Goal: Task Accomplishment & Management: Manage account settings

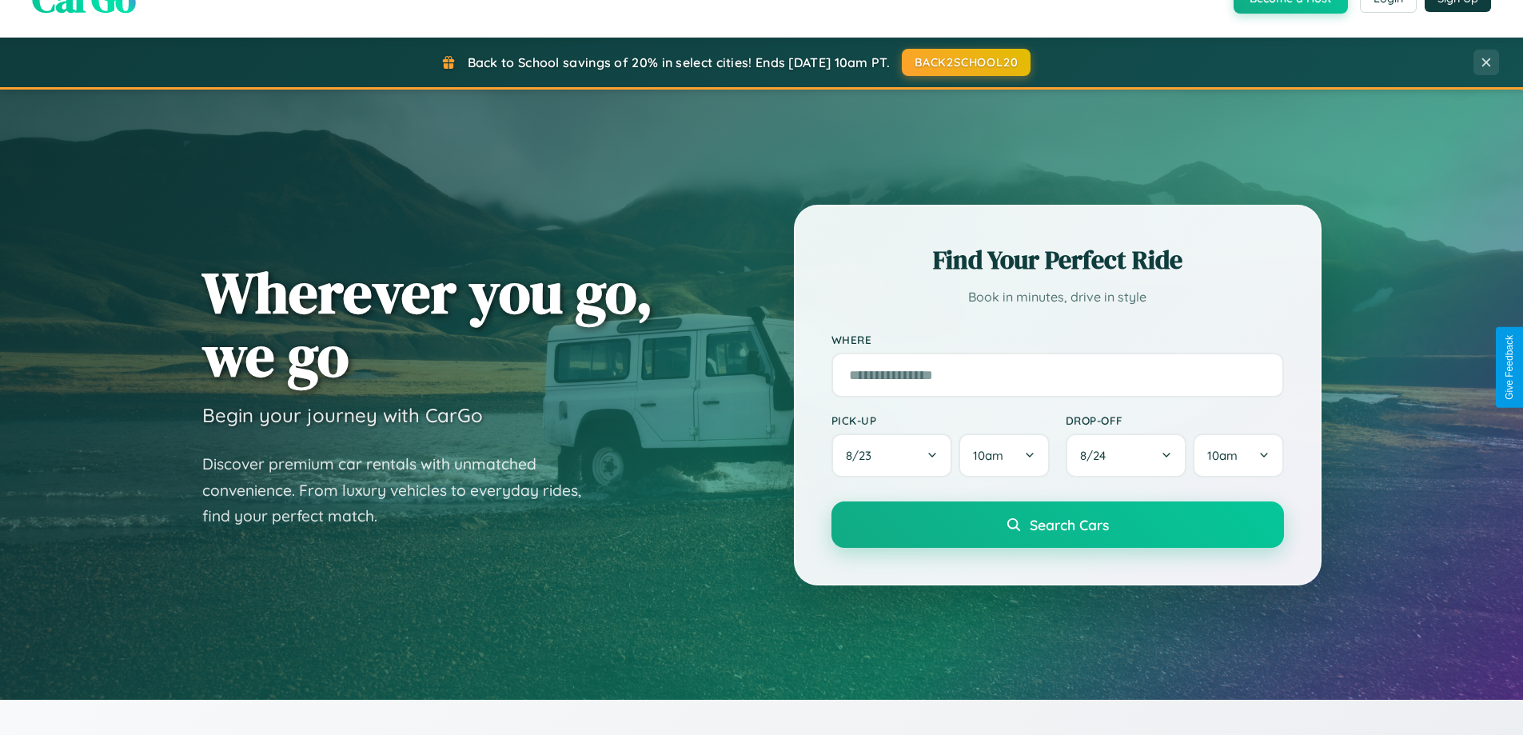
scroll to position [1100, 0]
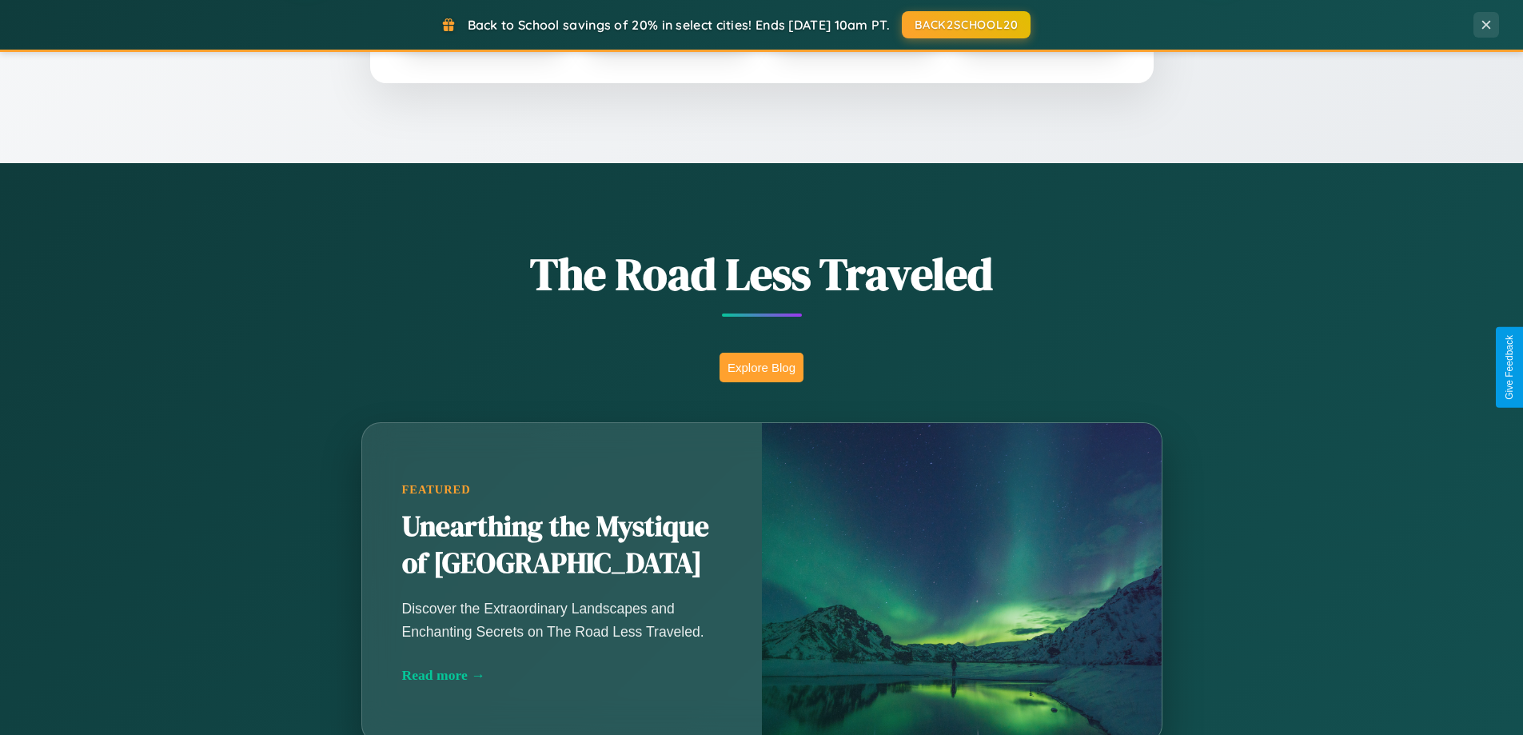
click at [761, 367] on button "Explore Blog" at bounding box center [762, 368] width 84 height 30
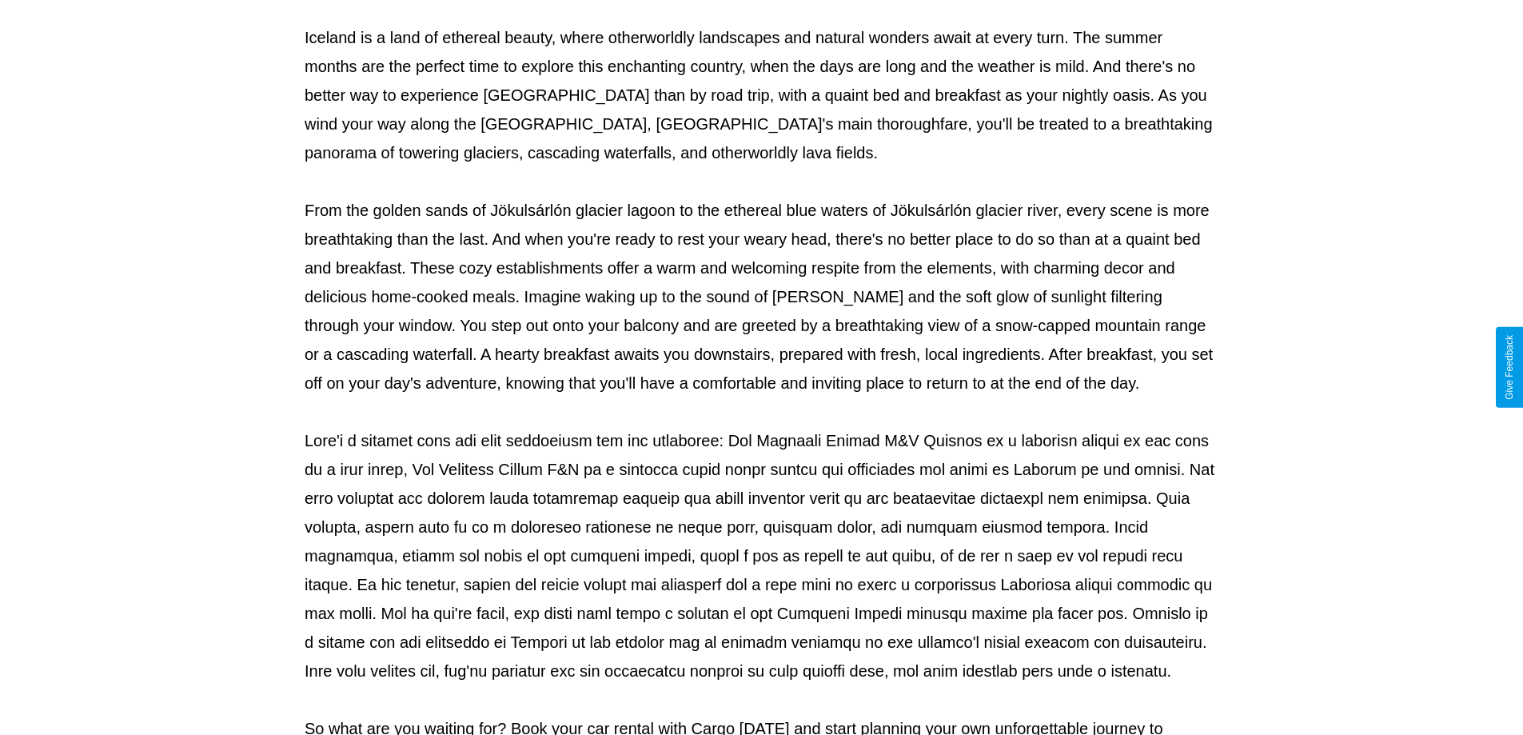
scroll to position [517, 0]
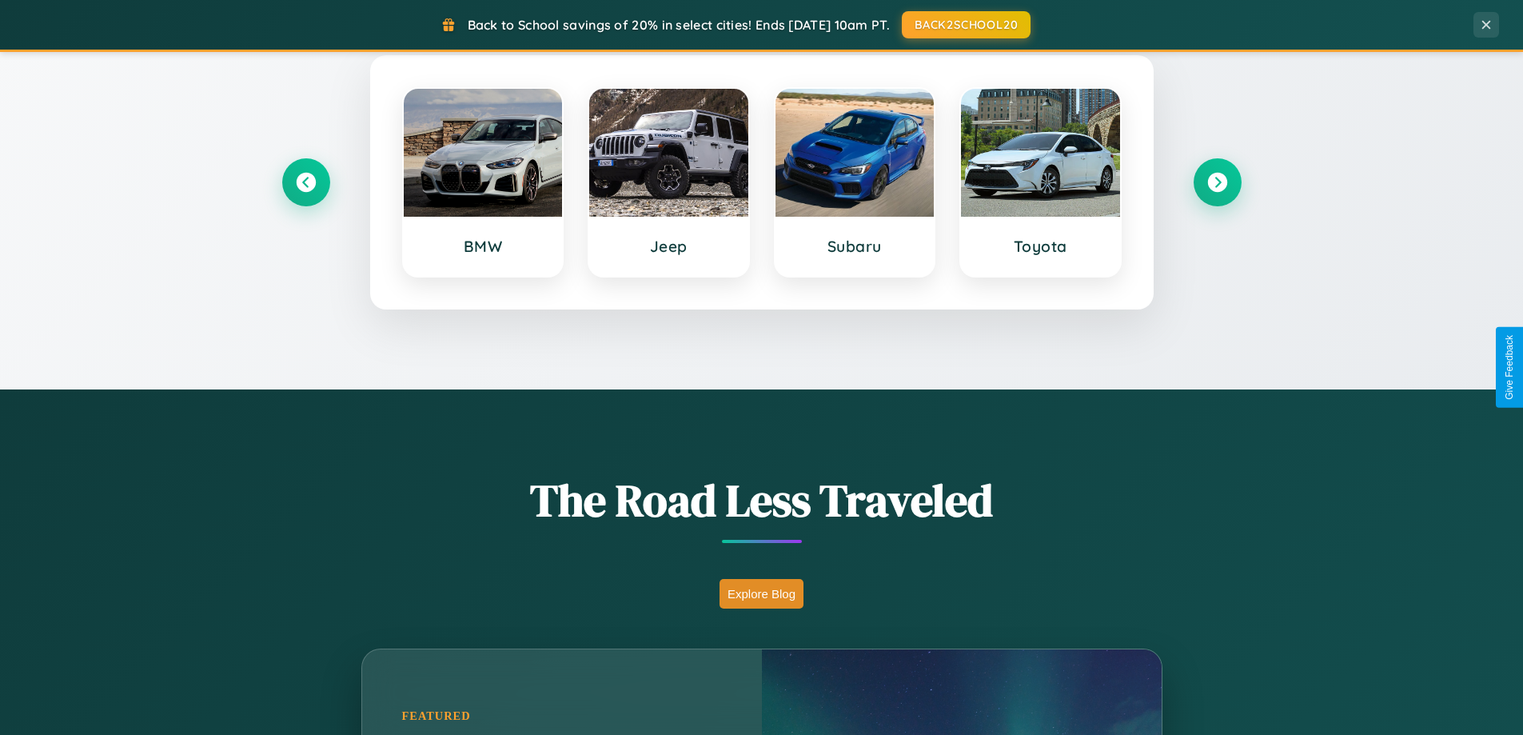
scroll to position [689, 0]
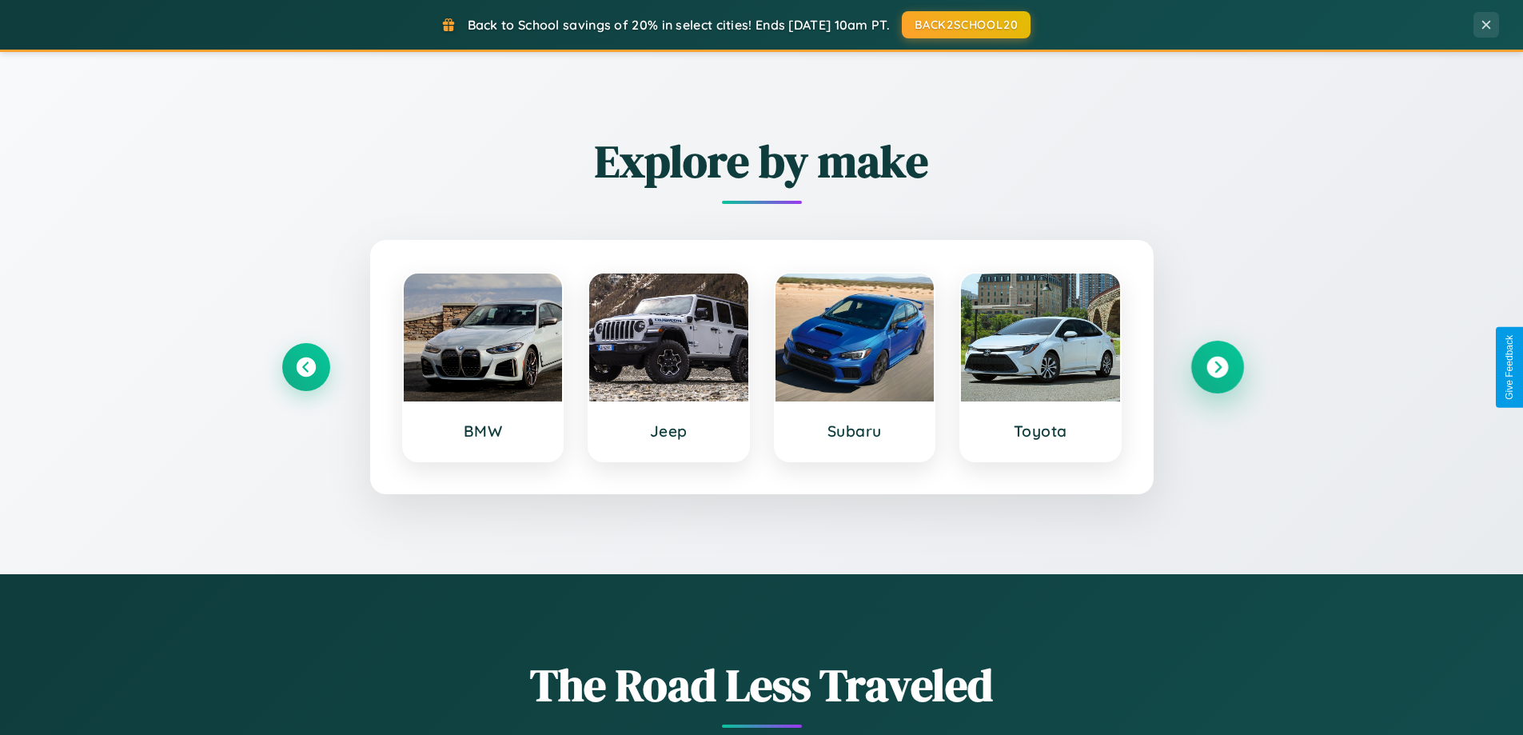
click at [1217, 367] on icon at bounding box center [1217, 368] width 22 height 22
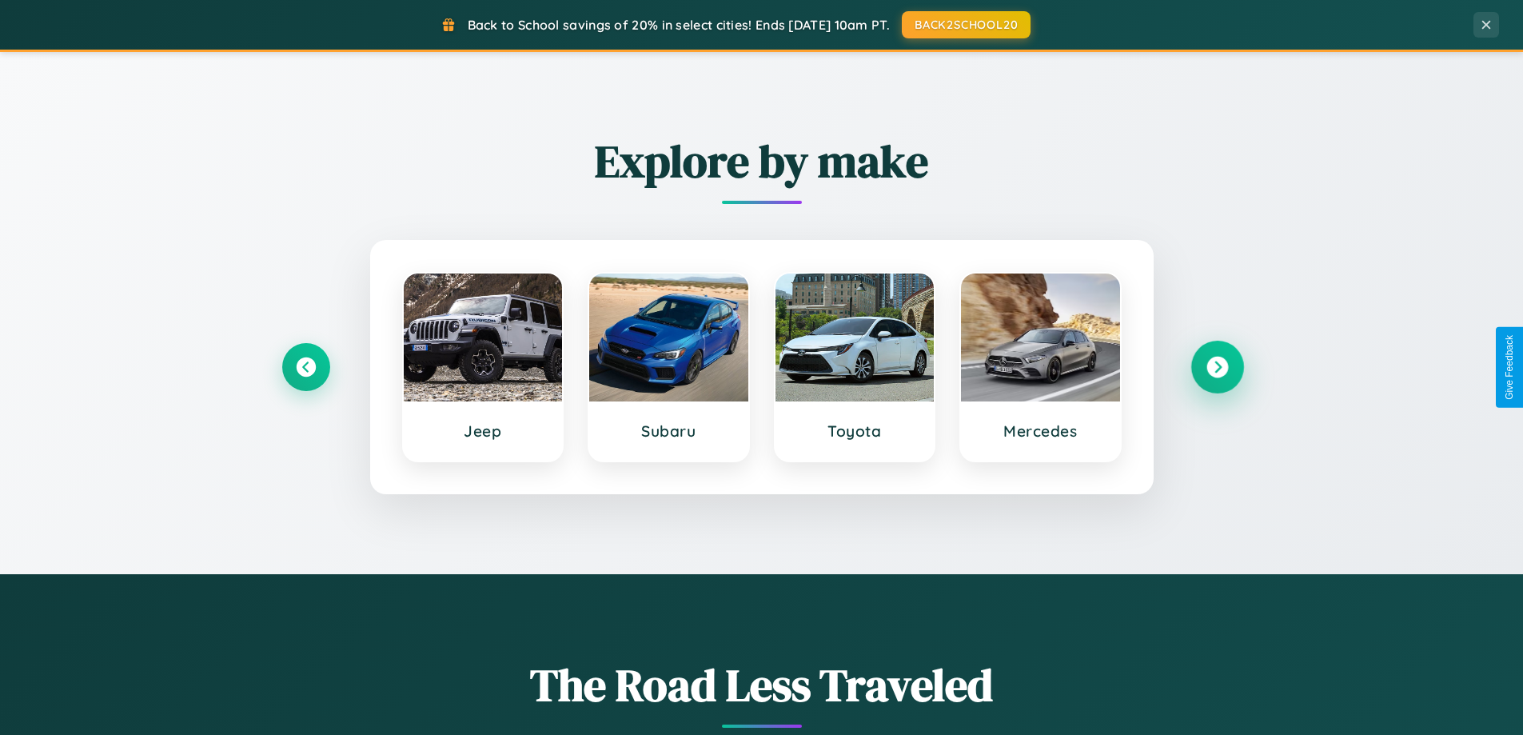
click at [1217, 367] on icon at bounding box center [1217, 368] width 22 height 22
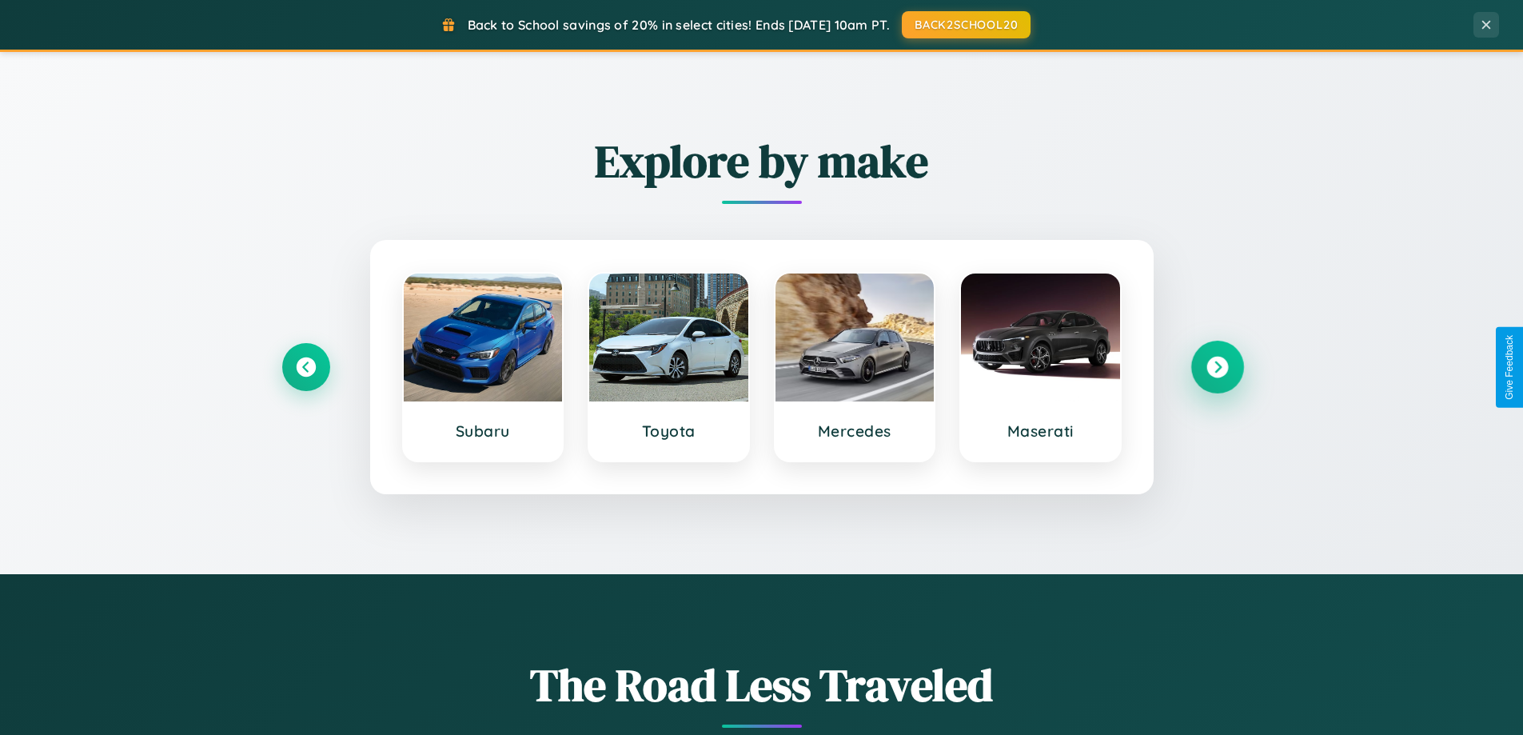
click at [1217, 367] on icon at bounding box center [1217, 368] width 22 height 22
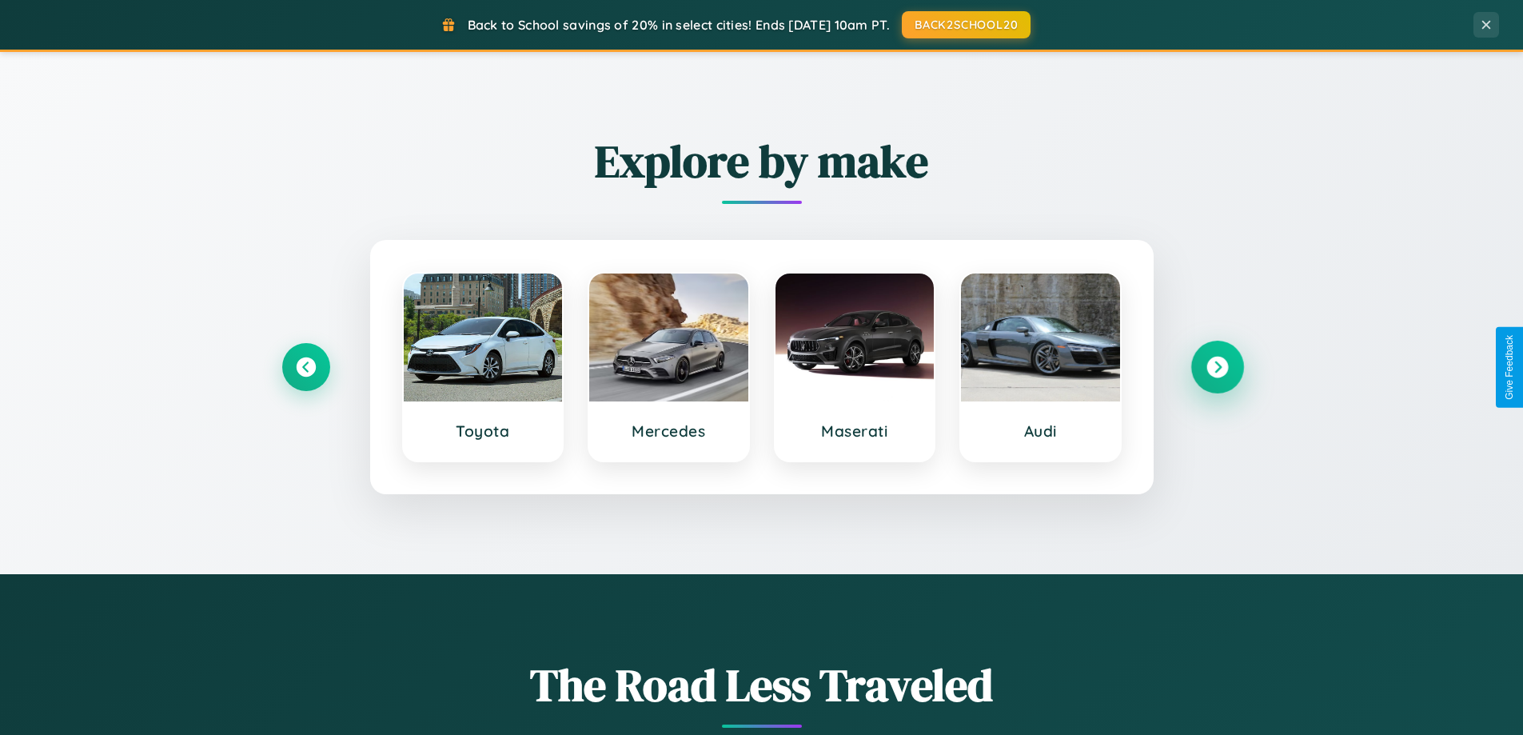
click at [1217, 367] on icon at bounding box center [1217, 368] width 22 height 22
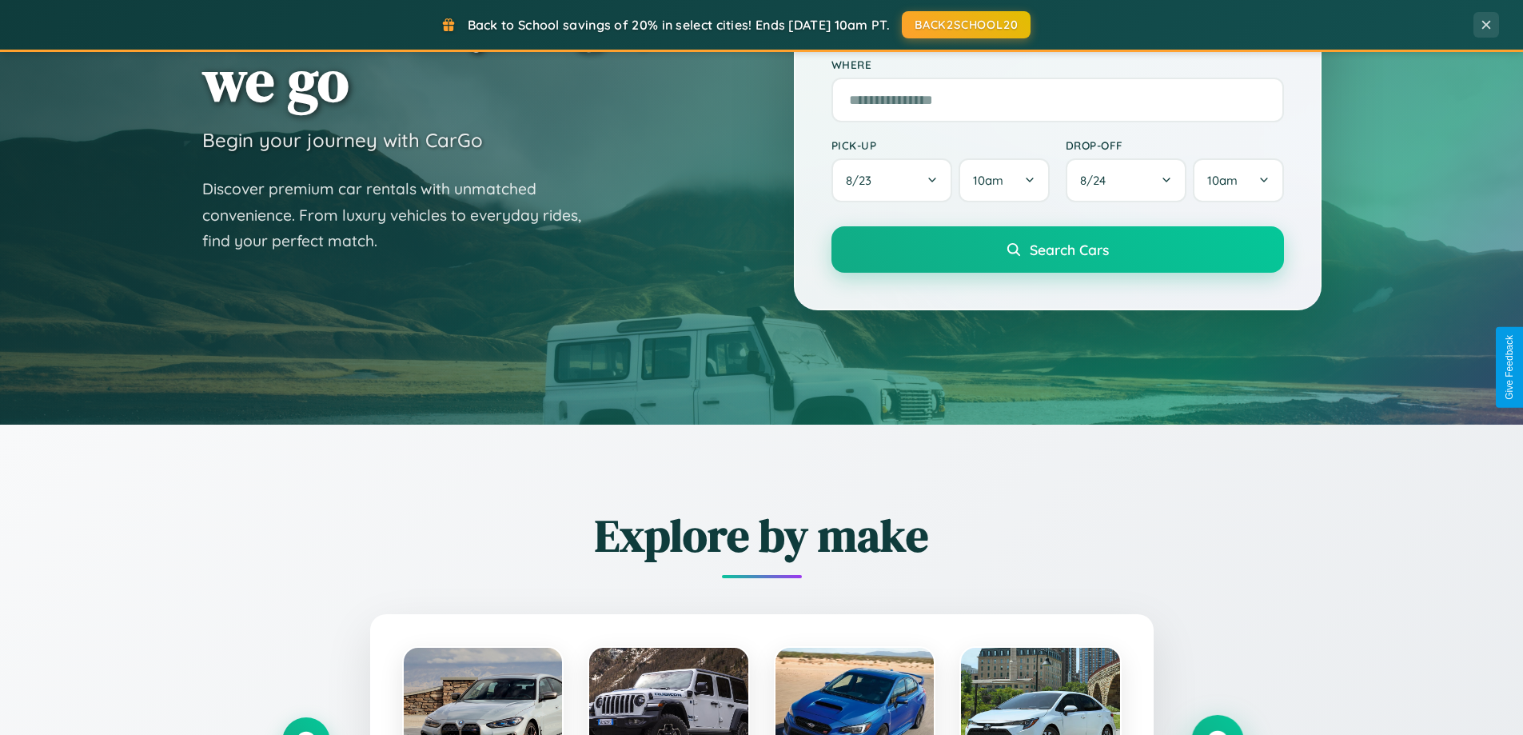
scroll to position [3076, 0]
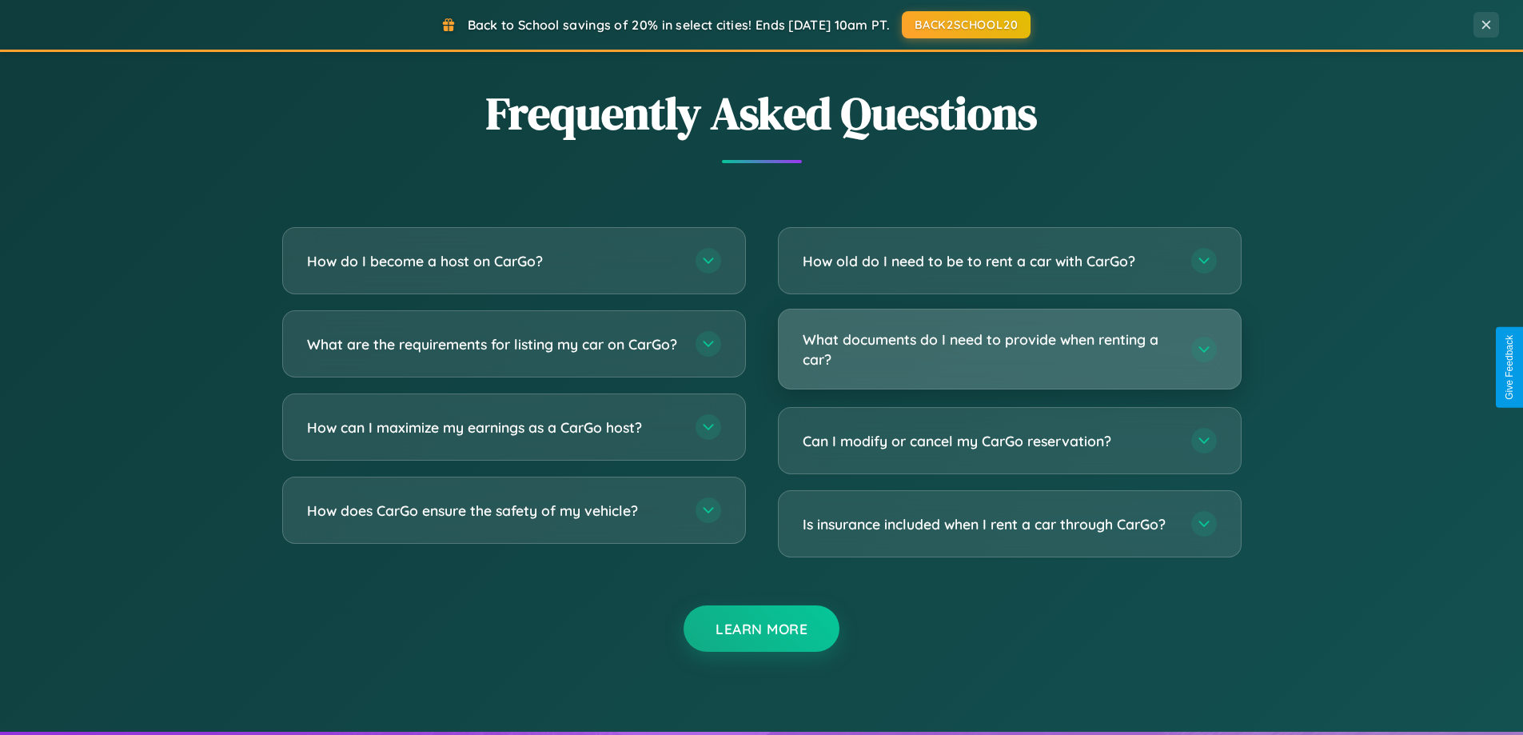
click at [1009, 349] on h3 "What documents do I need to provide when renting a car?" at bounding box center [989, 348] width 373 height 39
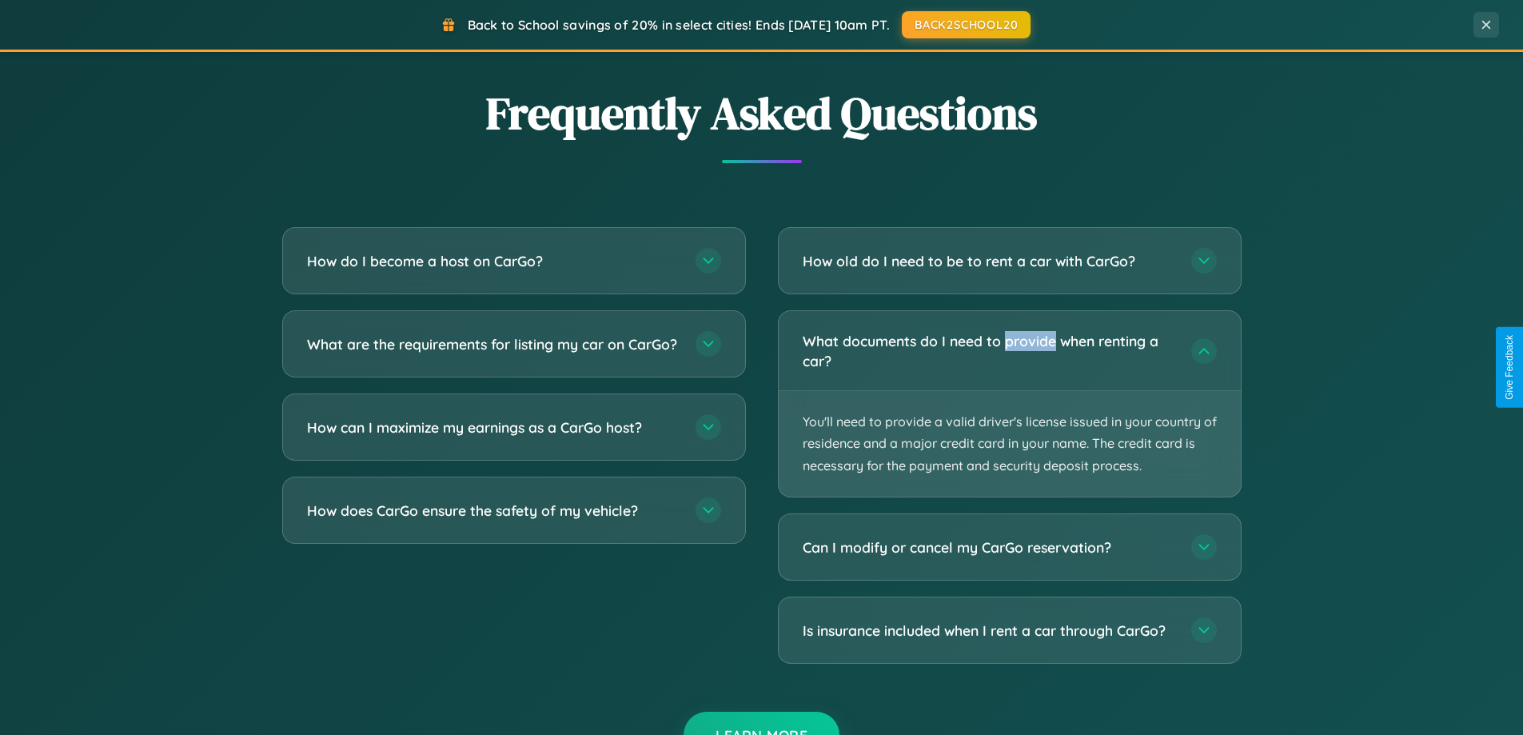
scroll to position [0, 0]
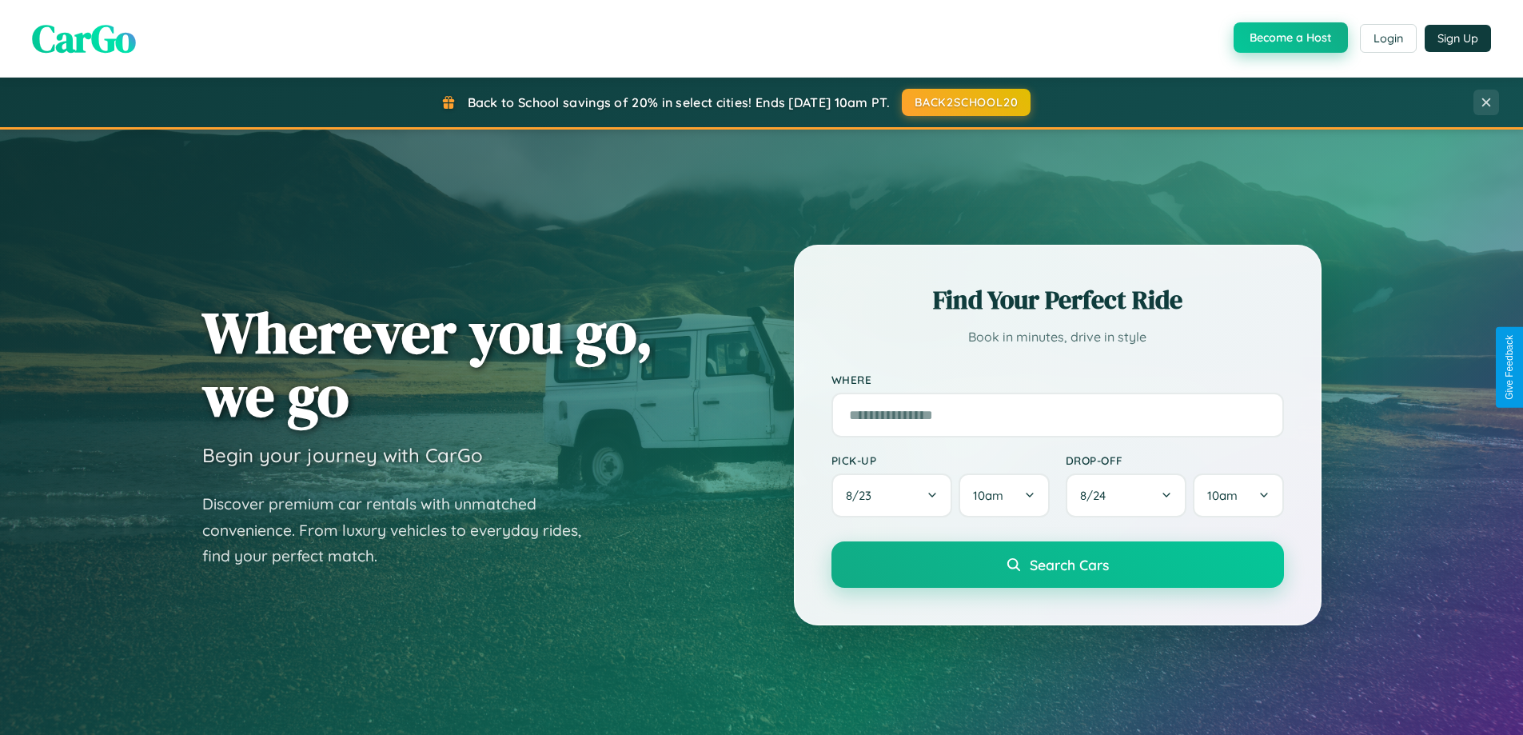
click at [1289, 38] on button "Become a Host" at bounding box center [1291, 37] width 114 height 30
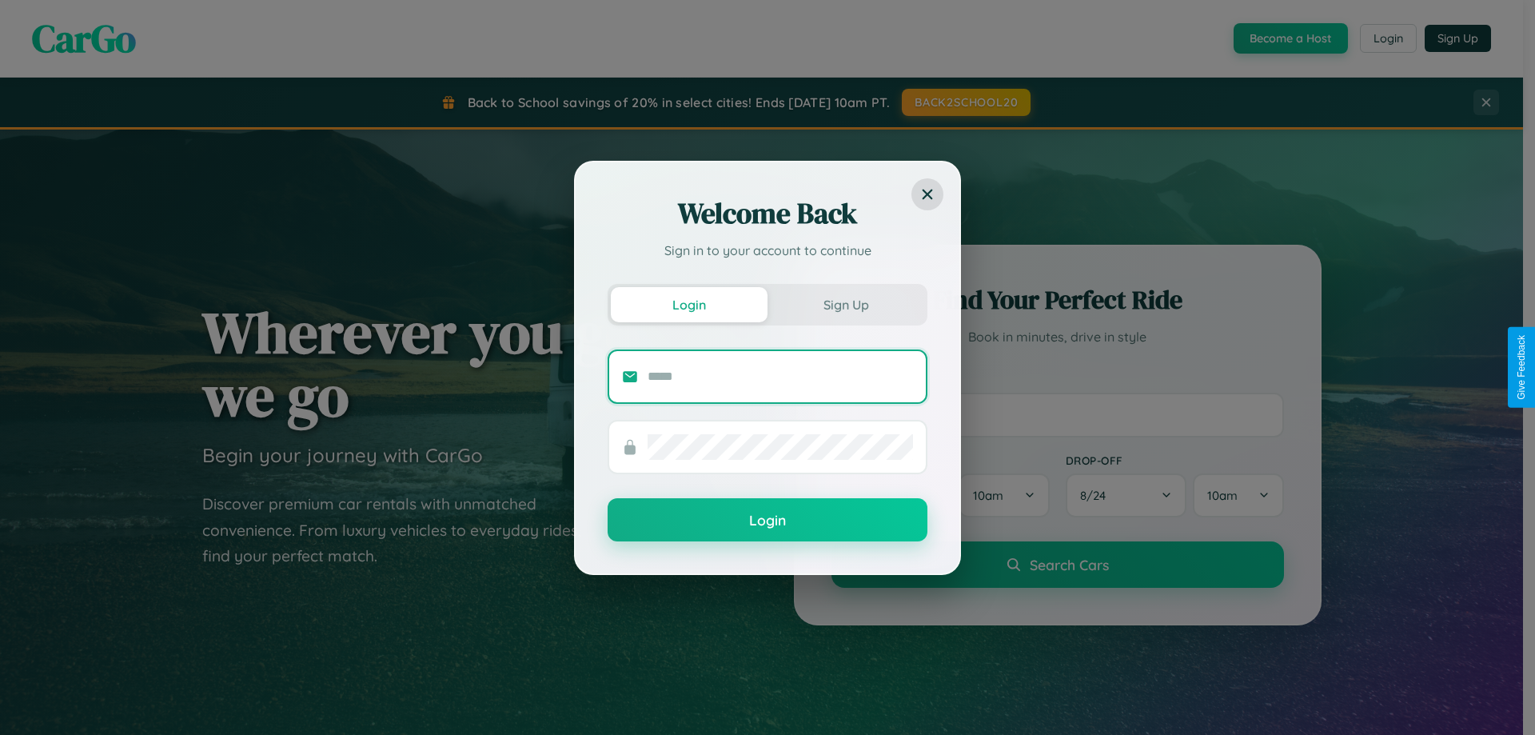
click at [780, 376] on input "text" at bounding box center [780, 377] width 265 height 26
type input "**********"
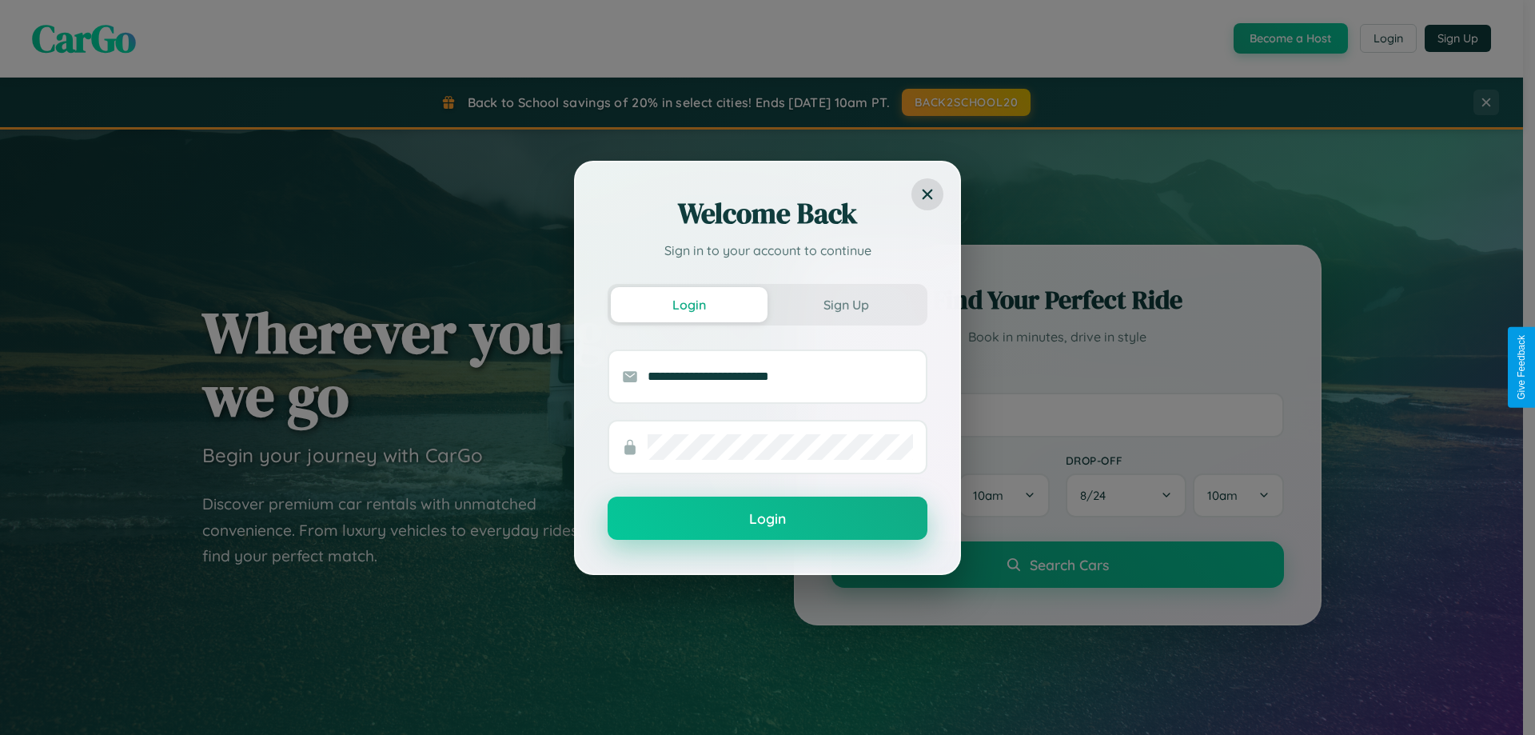
click at [767, 519] on button "Login" at bounding box center [768, 517] width 320 height 43
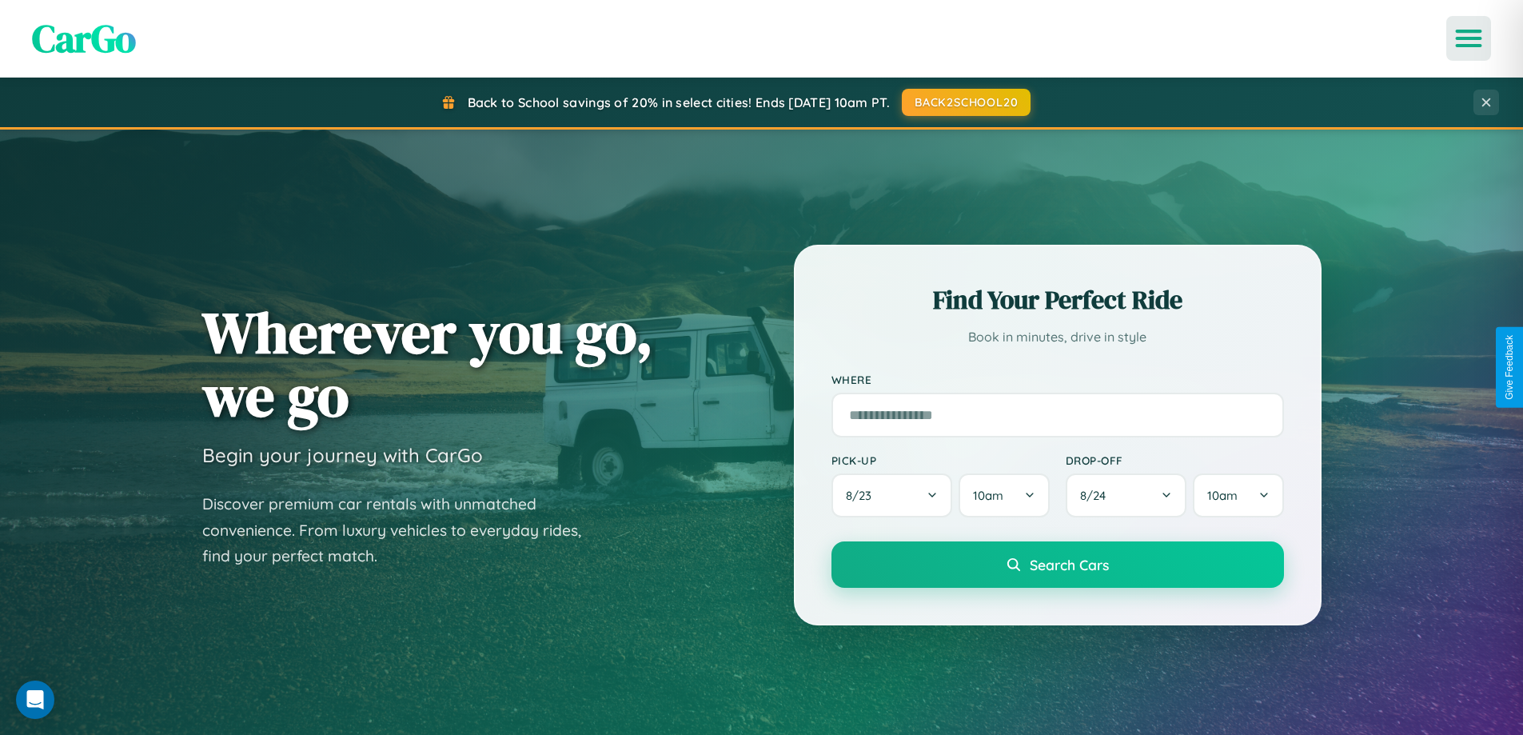
click at [1469, 38] on icon "Open menu" at bounding box center [1468, 38] width 23 height 14
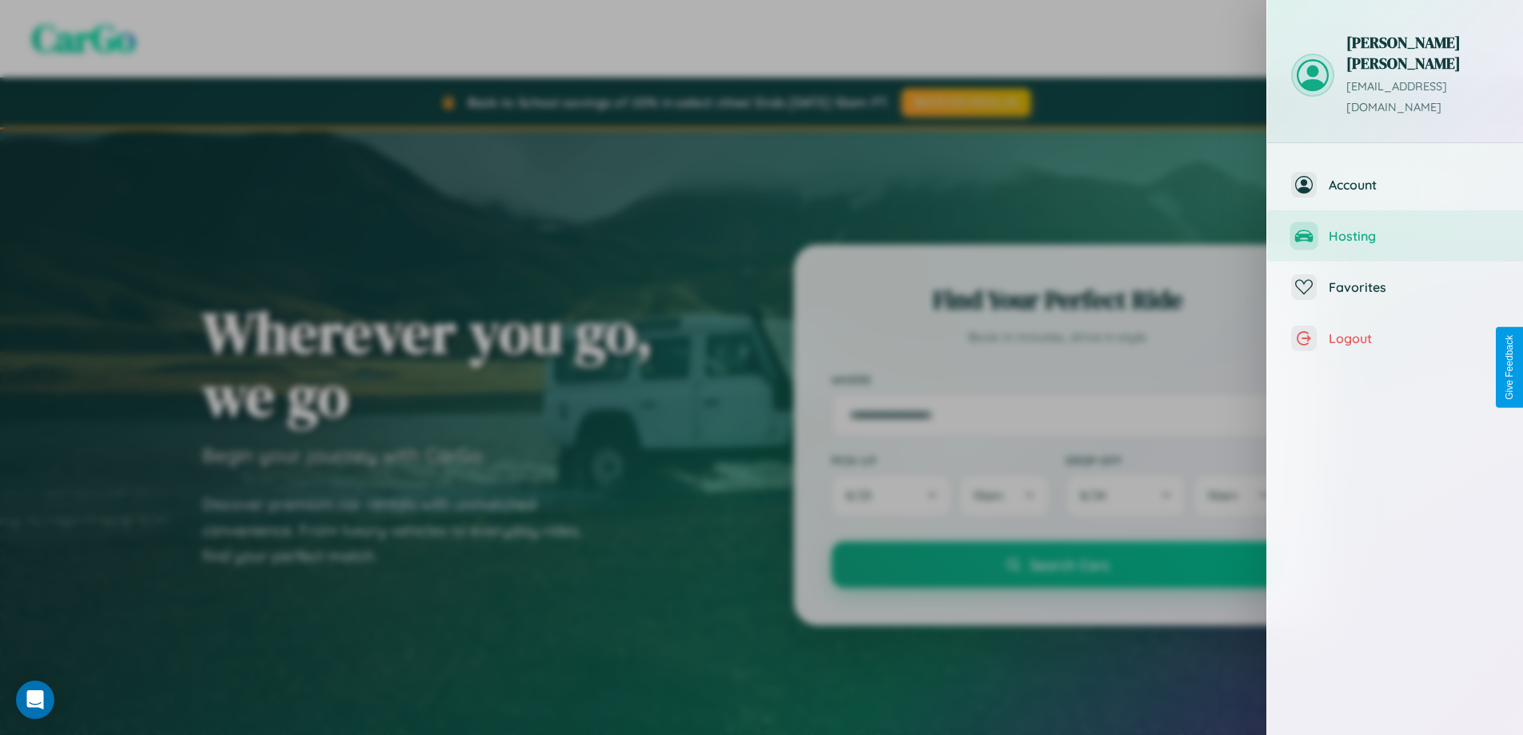
click at [1395, 228] on span "Hosting" at bounding box center [1414, 236] width 170 height 16
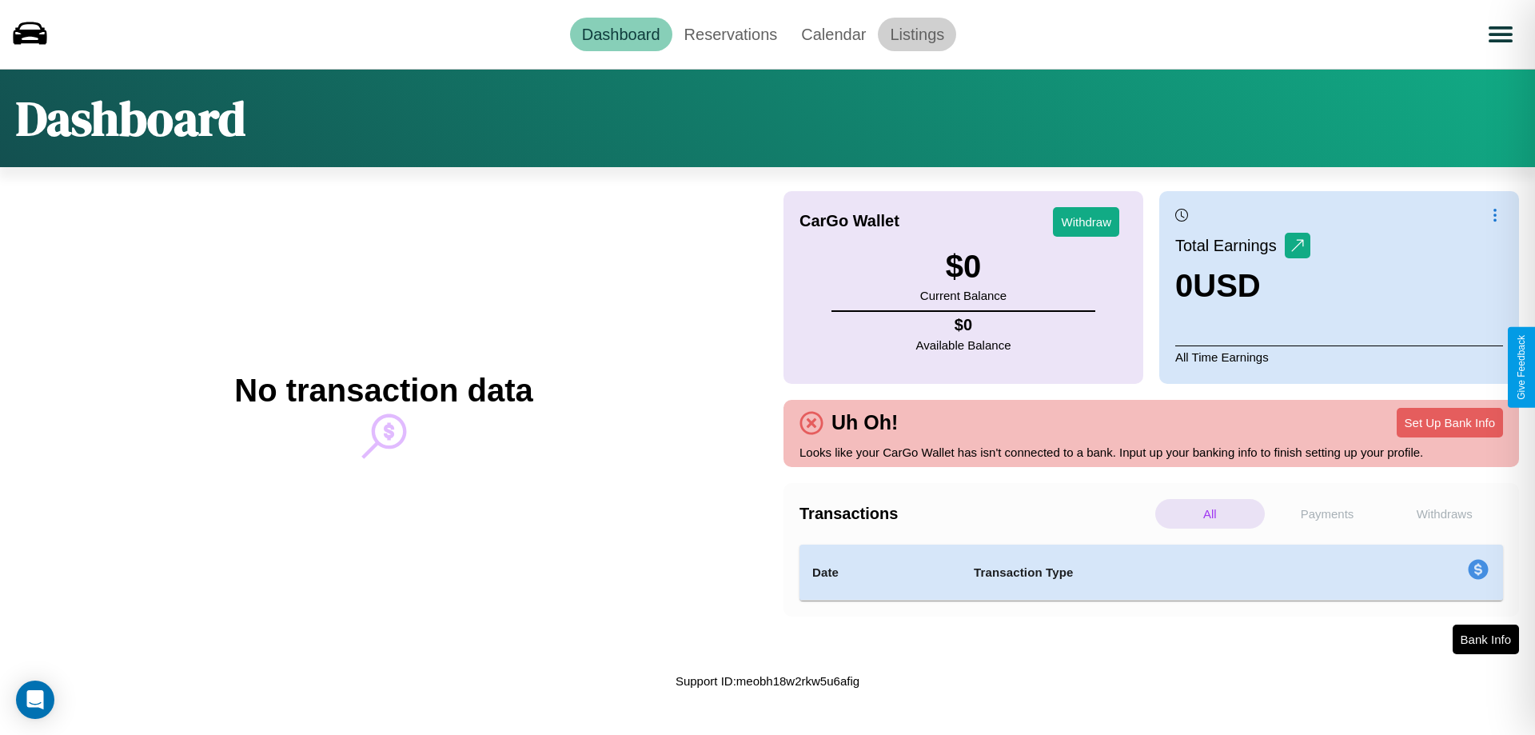
click at [917, 34] on link "Listings" at bounding box center [917, 35] width 78 height 34
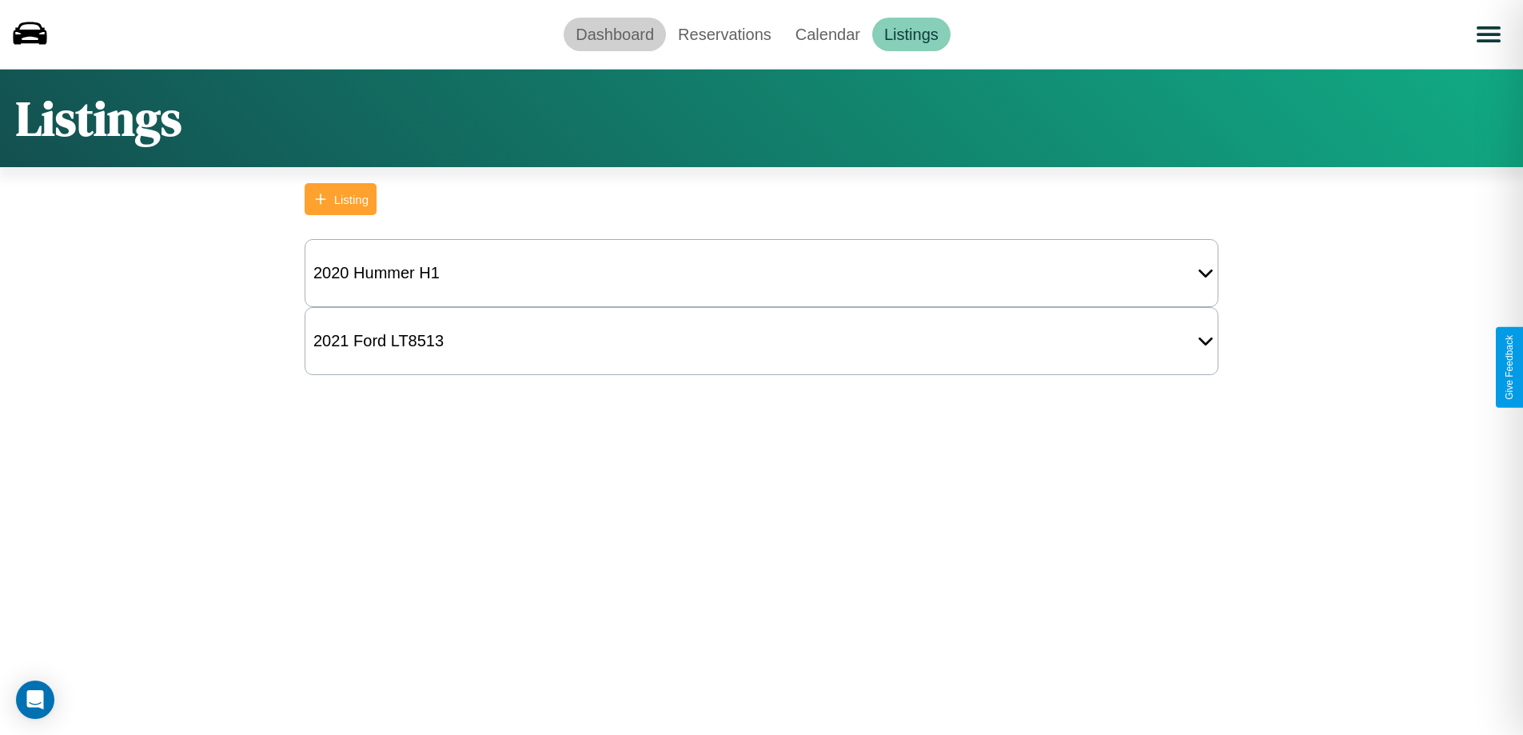
click at [615, 34] on link "Dashboard" at bounding box center [615, 35] width 102 height 34
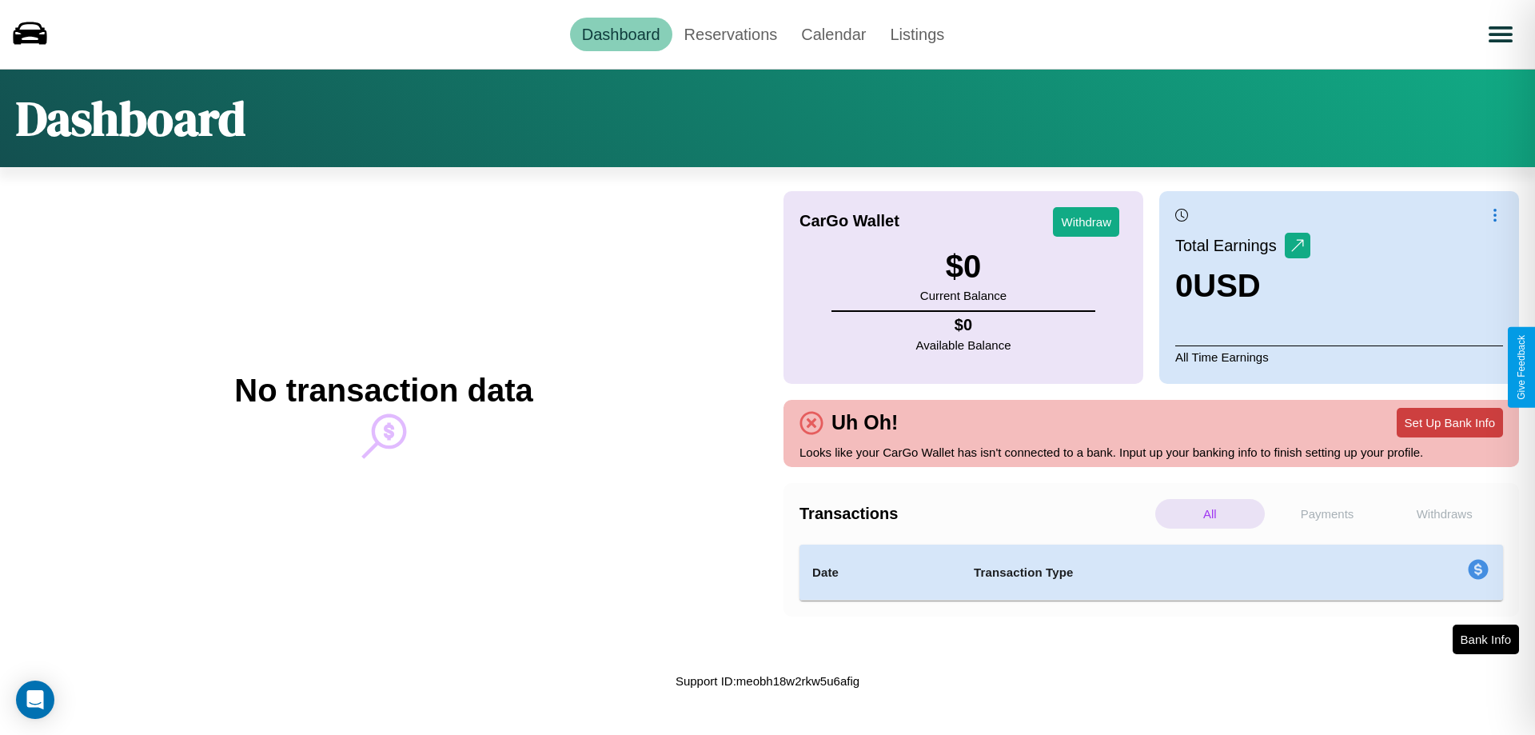
click at [1449, 422] on button "Set Up Bank Info" at bounding box center [1450, 423] width 106 height 30
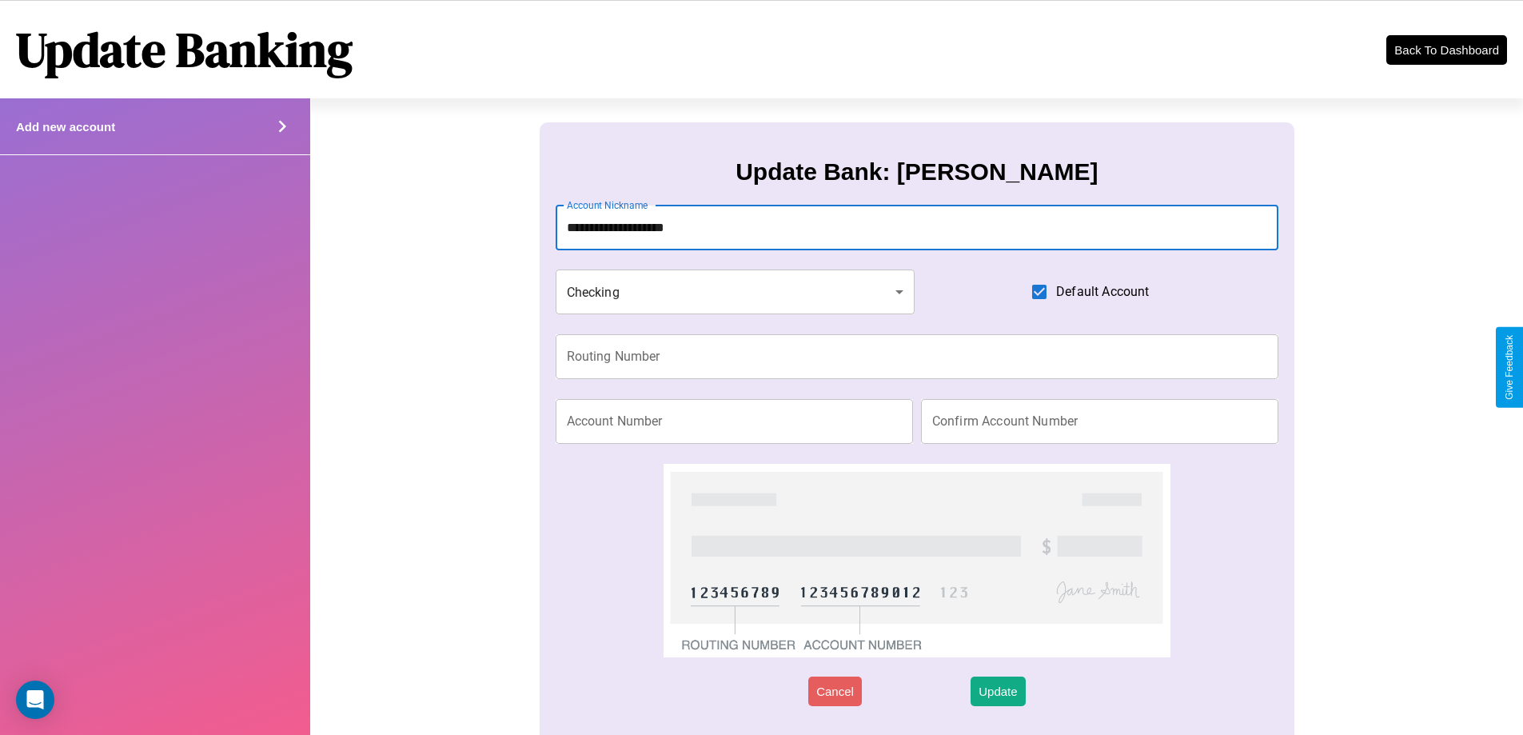
type input "**********"
click at [916, 357] on input "Routing Number" at bounding box center [918, 356] width 724 height 45
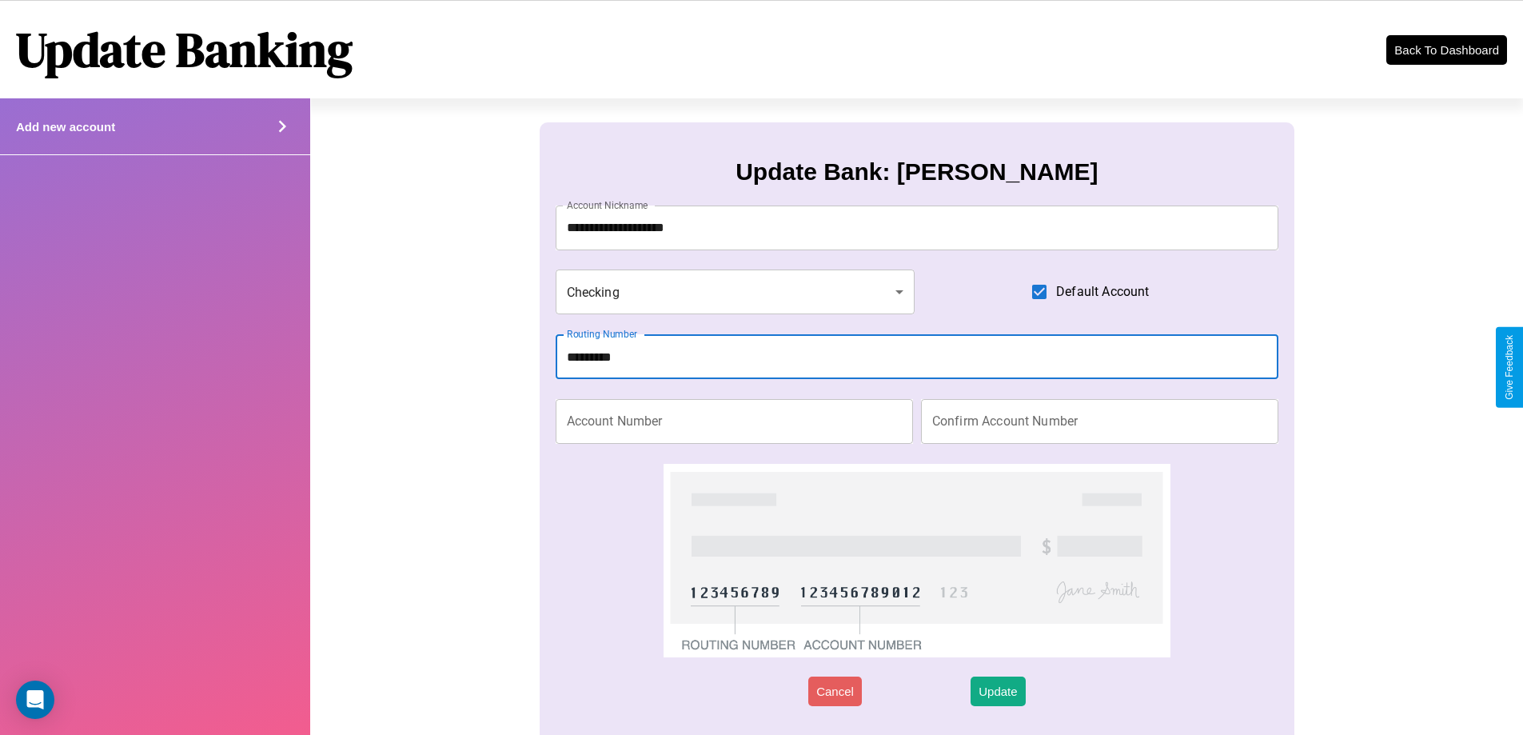
type input "*********"
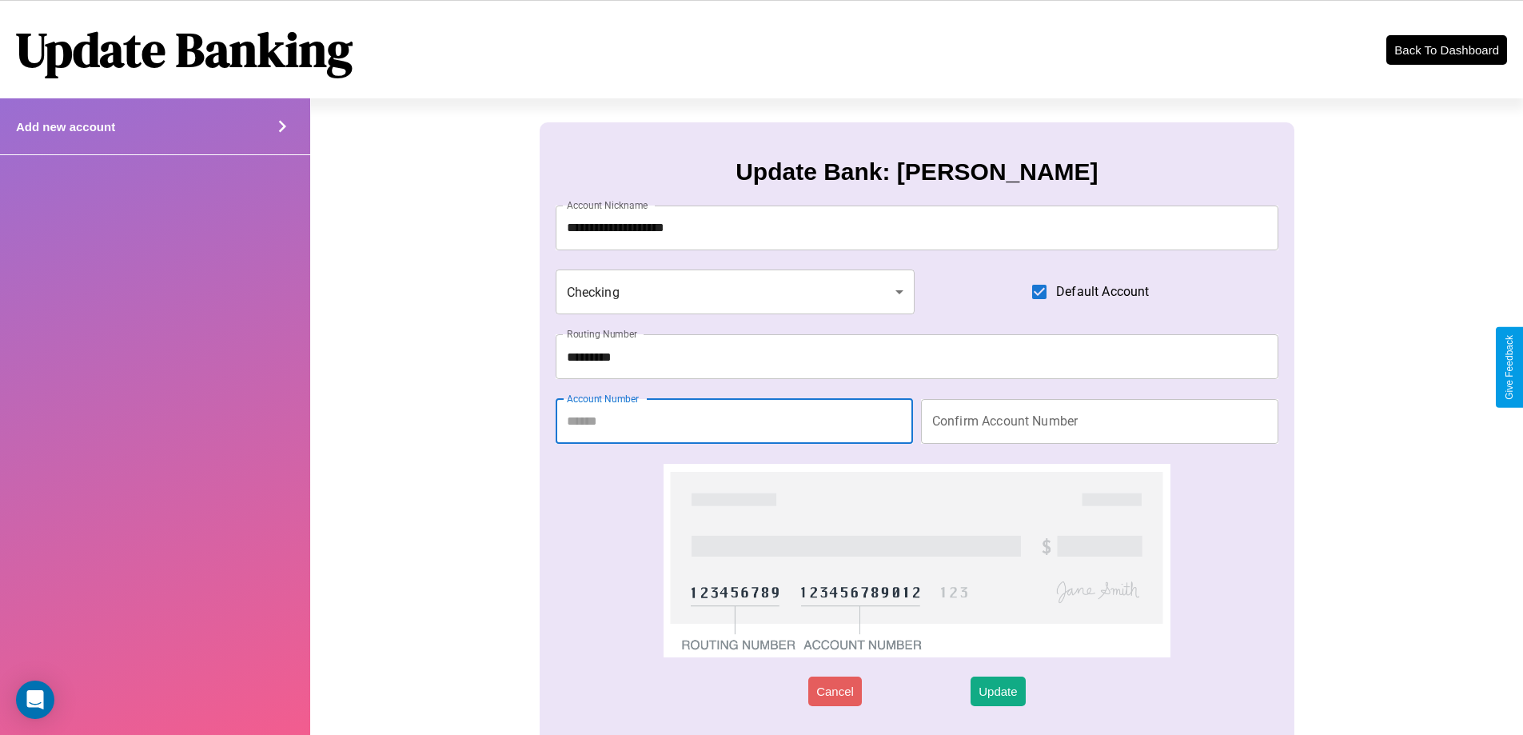
click at [734, 421] on input "Account Number" at bounding box center [734, 421] width 357 height 45
type input "********"
click at [1099, 421] on input "Confirm Account Number" at bounding box center [1099, 421] width 357 height 45
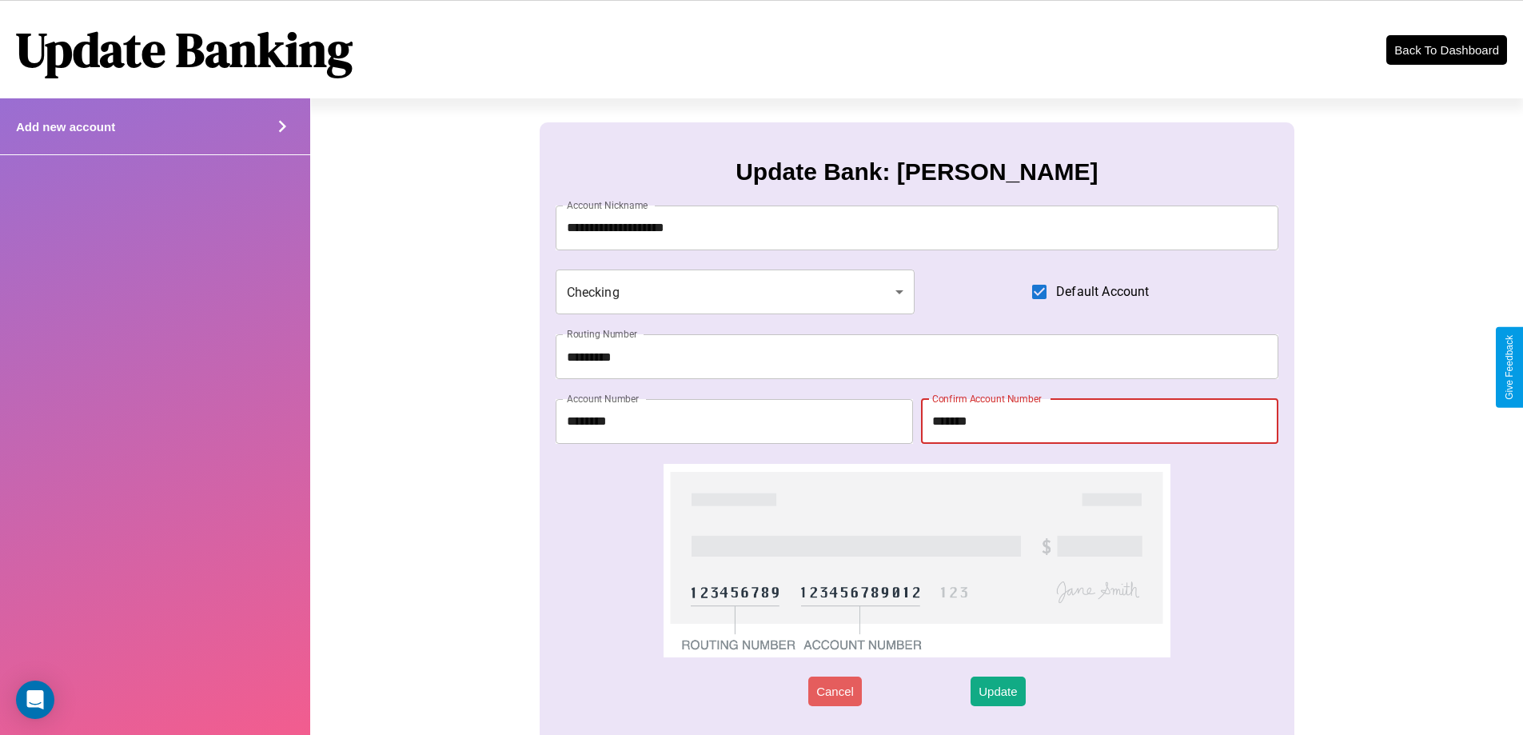
type input "********"
